Goal: Find specific page/section: Find specific page/section

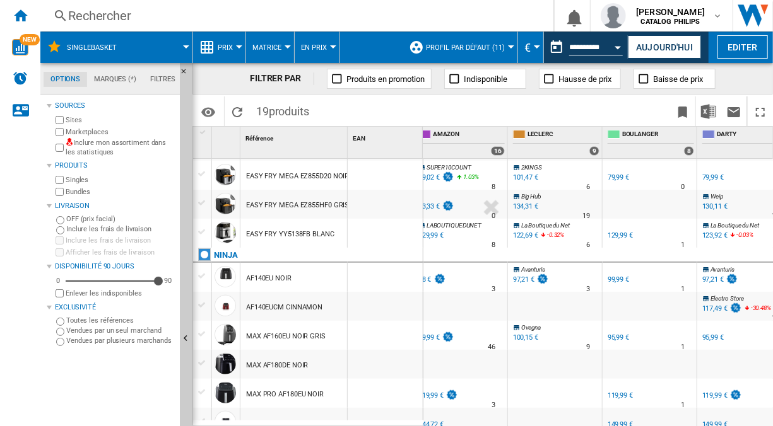
scroll to position [159, 672]
click at [17, 48] on img "WiseCard" at bounding box center [20, 47] width 16 height 16
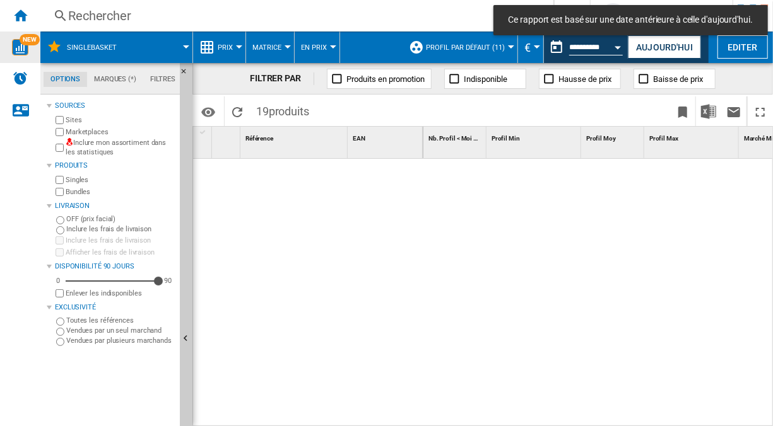
click at [23, 50] on img "WiseCard" at bounding box center [20, 47] width 16 height 16
